Goal: Task Accomplishment & Management: Manage account settings

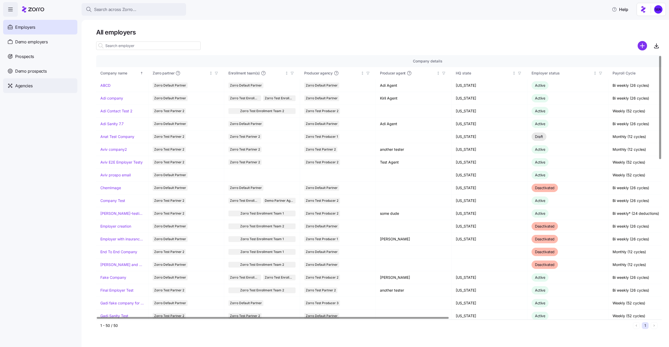
click at [26, 85] on span "Agencies" at bounding box center [23, 86] width 17 height 7
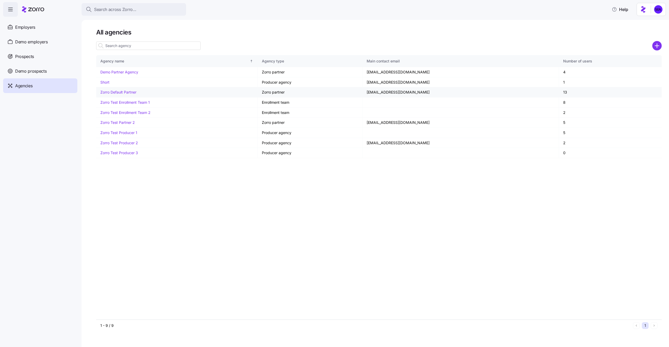
click at [129, 90] on link "Zorro Default Partner" at bounding box center [118, 92] width 36 height 4
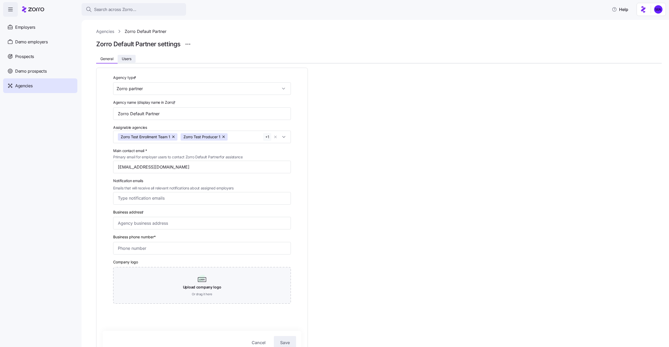
click at [131, 57] on span "Users" at bounding box center [127, 59] width 10 height 4
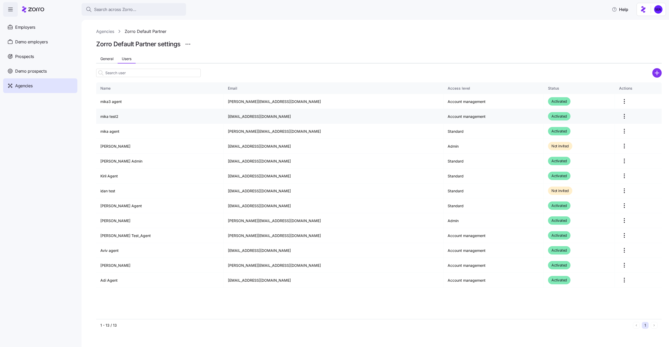
click at [621, 117] on html "Search across Zorro... Help Employers Demo employers Prospects Demo prospects A…" at bounding box center [334, 172] width 669 height 344
click at [582, 141] on div "Delete" at bounding box center [597, 137] width 48 height 8
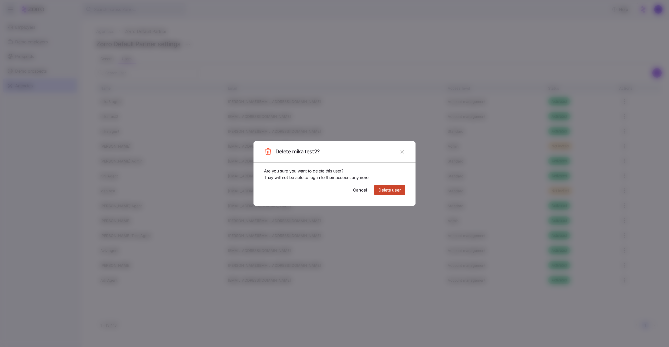
click at [398, 191] on span "Delete user" at bounding box center [390, 190] width 22 height 6
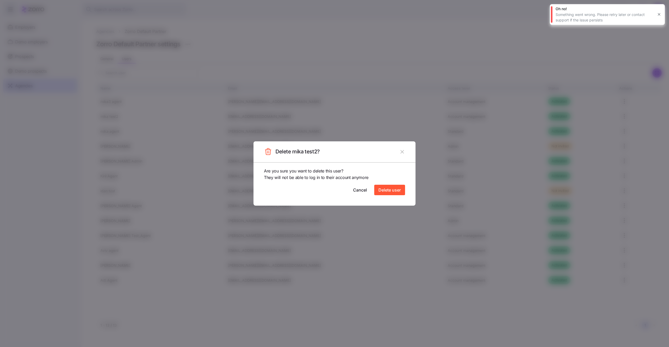
click at [472, 38] on div at bounding box center [334, 173] width 669 height 347
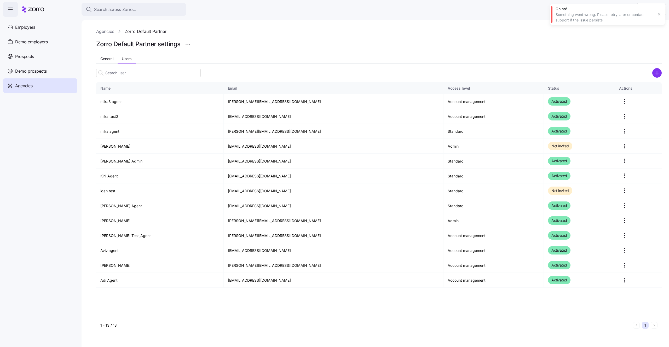
click at [107, 31] on link "Agencies" at bounding box center [105, 31] width 18 height 7
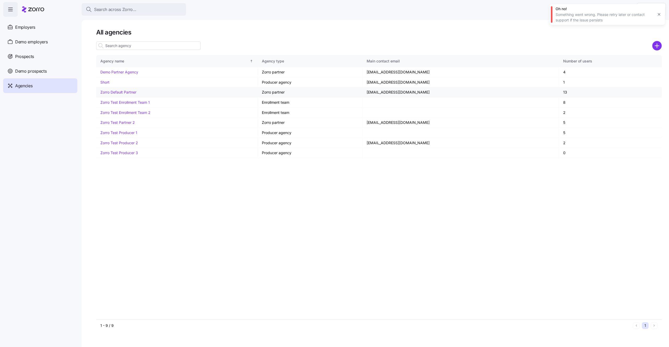
click at [116, 92] on link "Zorro Default Partner" at bounding box center [118, 92] width 36 height 4
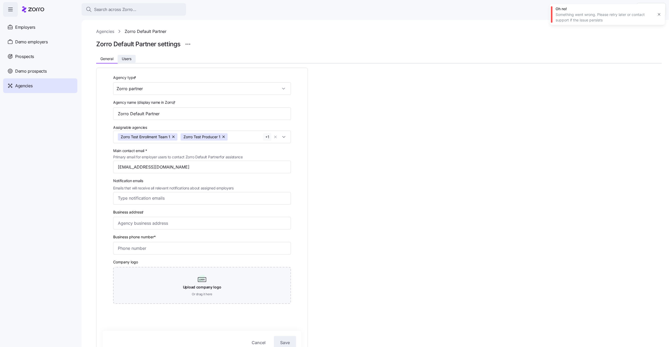
click at [129, 61] on span "Users" at bounding box center [127, 59] width 10 height 4
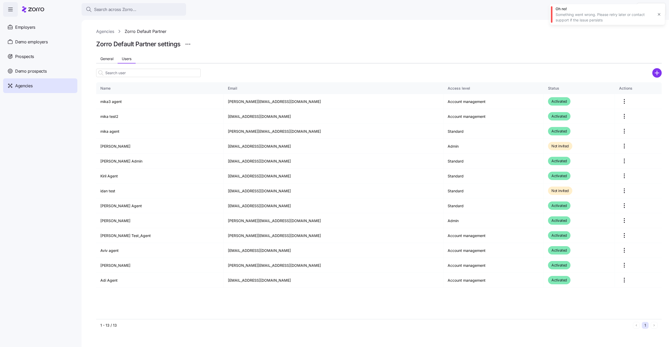
click at [109, 31] on link "Agencies" at bounding box center [105, 31] width 18 height 7
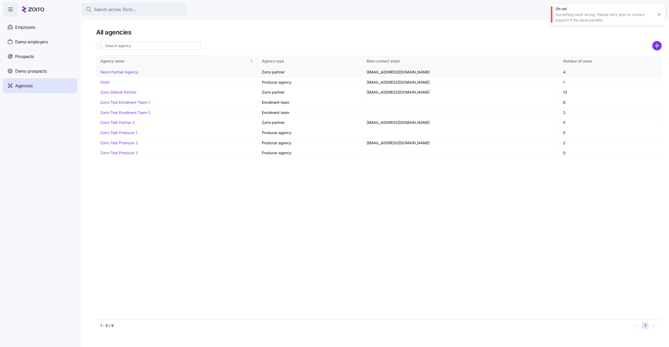
click at [117, 73] on link "Demo Partner Agency" at bounding box center [119, 72] width 38 height 4
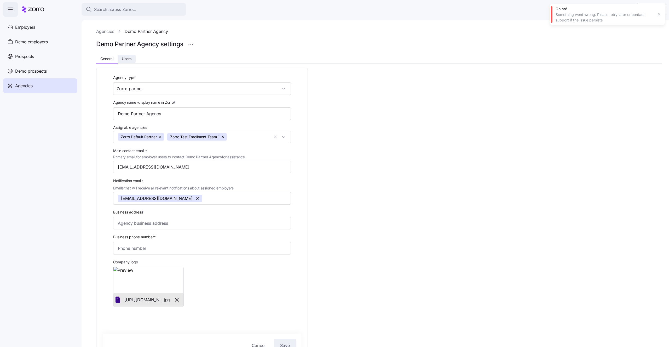
click at [123, 60] on span "Users" at bounding box center [127, 59] width 10 height 4
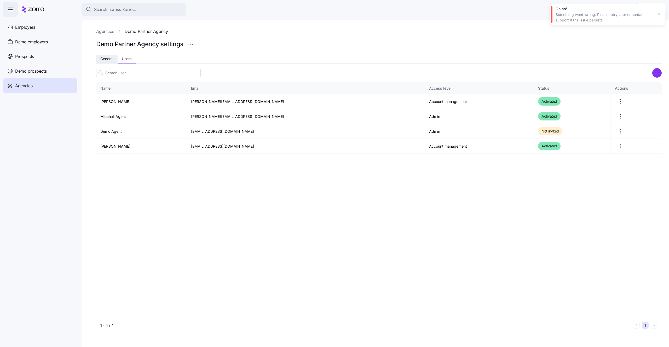
click at [116, 57] on button "General" at bounding box center [106, 59] width 21 height 8
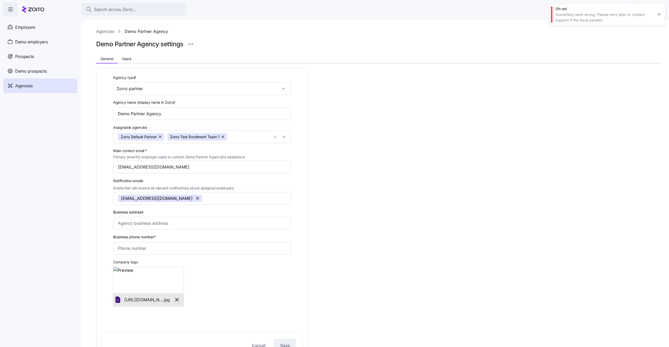
click at [107, 33] on link "Agencies" at bounding box center [105, 31] width 18 height 7
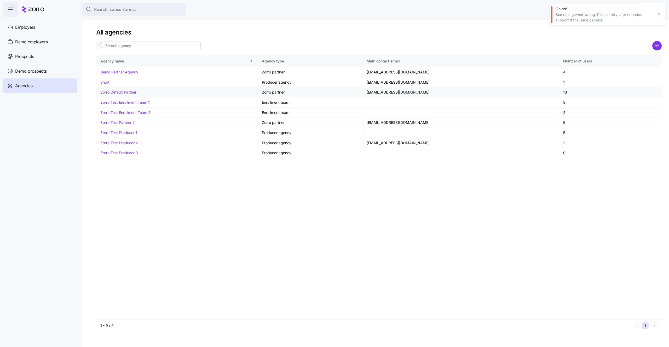
click at [119, 94] on link "Zorro Default Partner" at bounding box center [118, 92] width 36 height 4
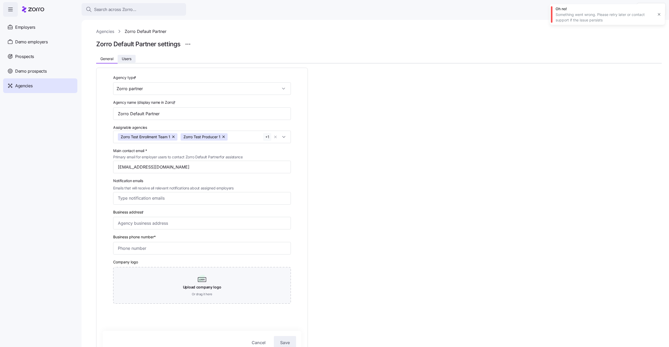
click at [128, 57] on span "Users" at bounding box center [127, 59] width 10 height 4
